Goal: Task Accomplishment & Management: Use online tool/utility

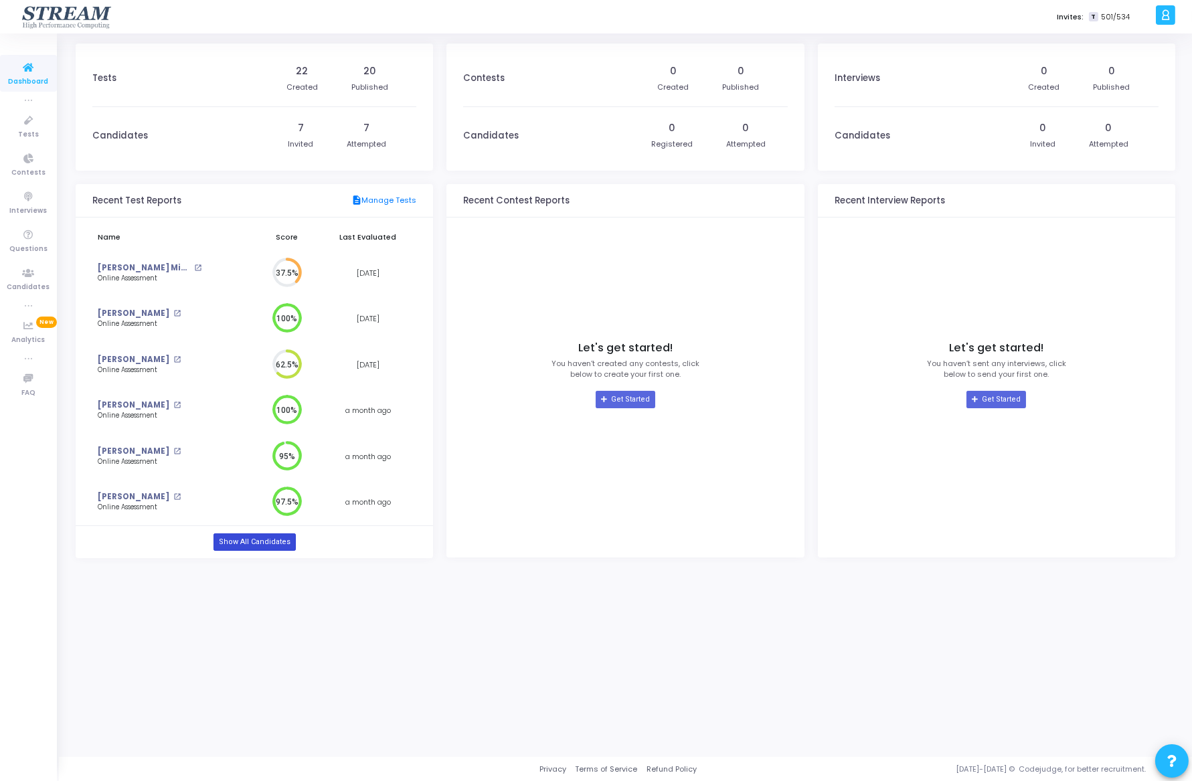
click at [270, 542] on link "Show All Candidates" at bounding box center [254, 541] width 82 height 17
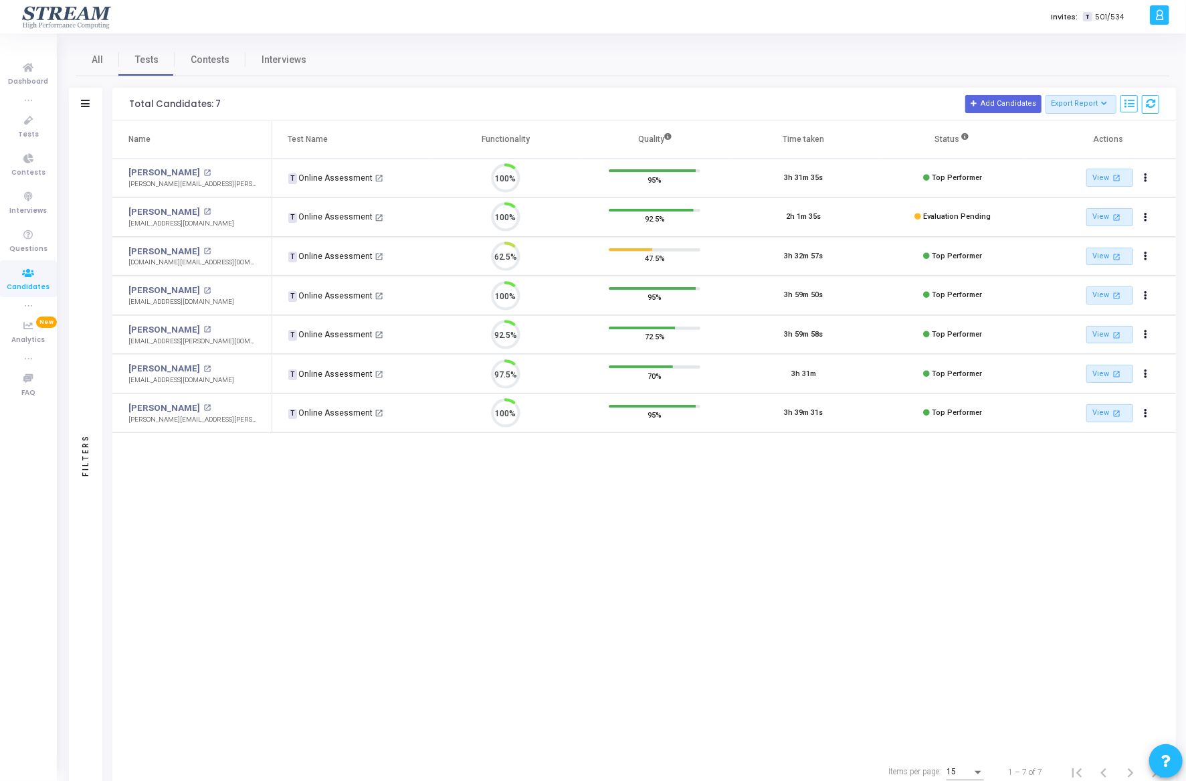
scroll to position [28, 34]
click at [1105, 221] on link "View open_in_new" at bounding box center [1110, 217] width 47 height 18
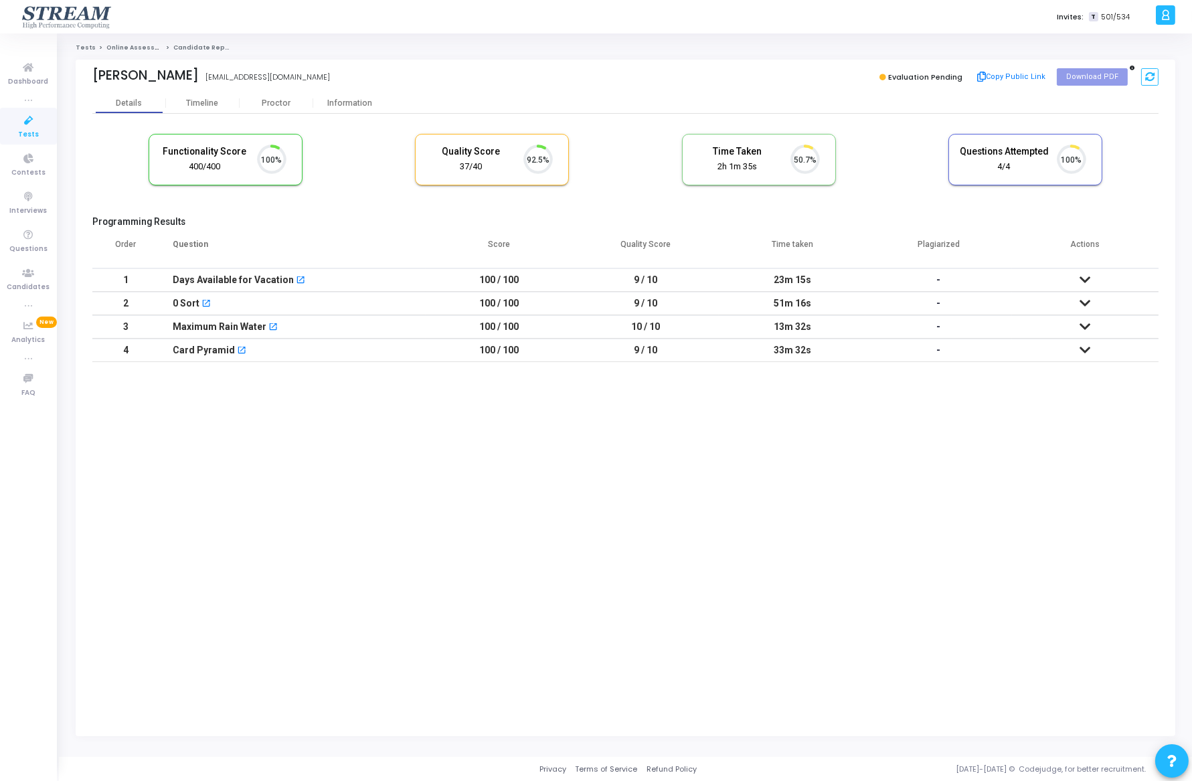
scroll to position [28, 34]
click at [1026, 76] on button "Copy Public Link" at bounding box center [1011, 77] width 77 height 20
